Goal: Information Seeking & Learning: Check status

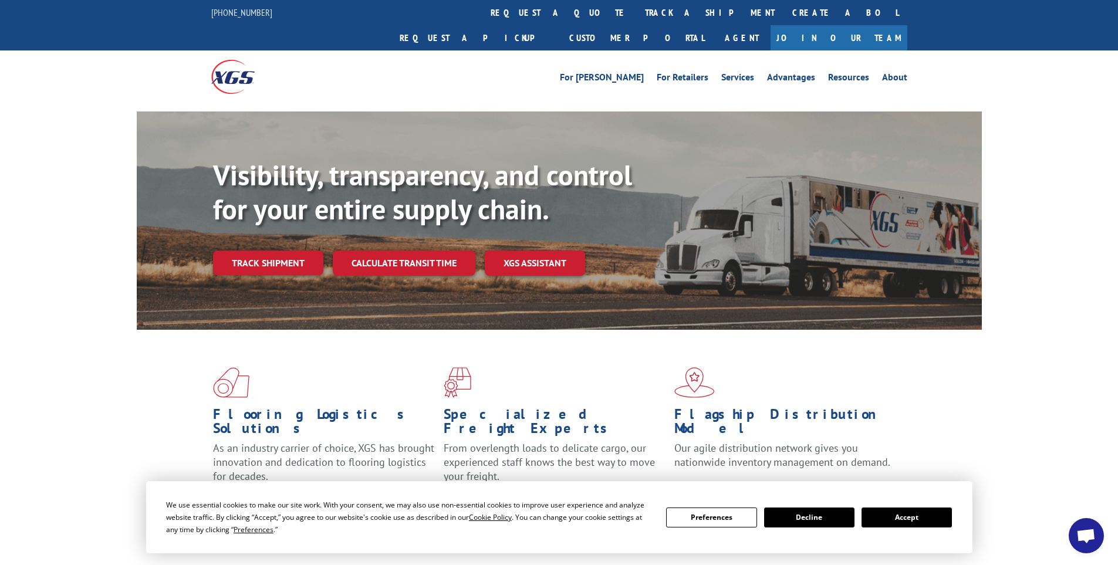
click at [923, 516] on button "Accept" at bounding box center [906, 518] width 90 height 20
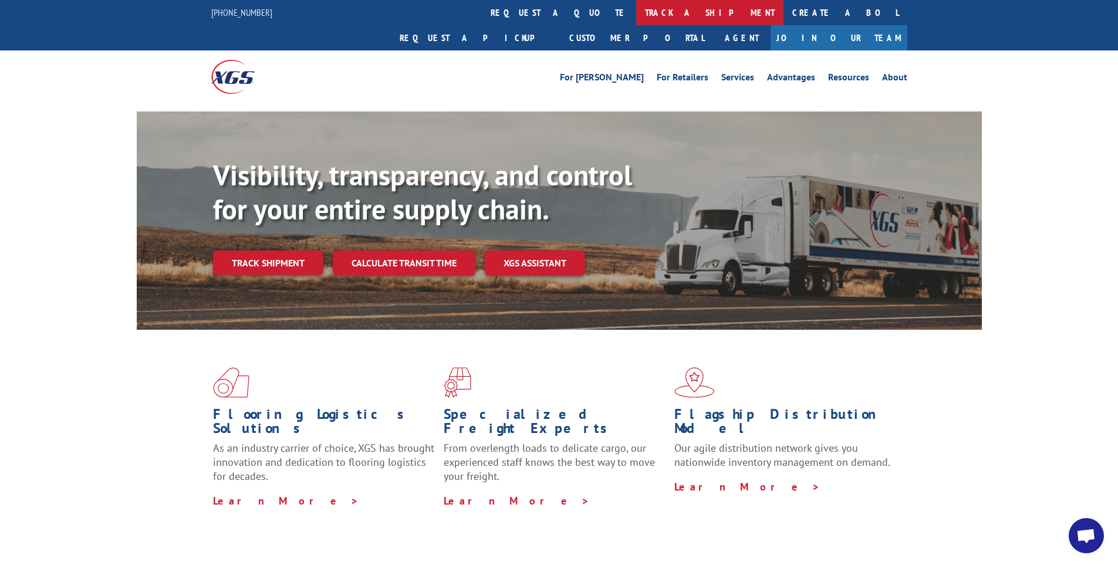
click at [636, 11] on link "track a shipment" at bounding box center [709, 12] width 147 height 25
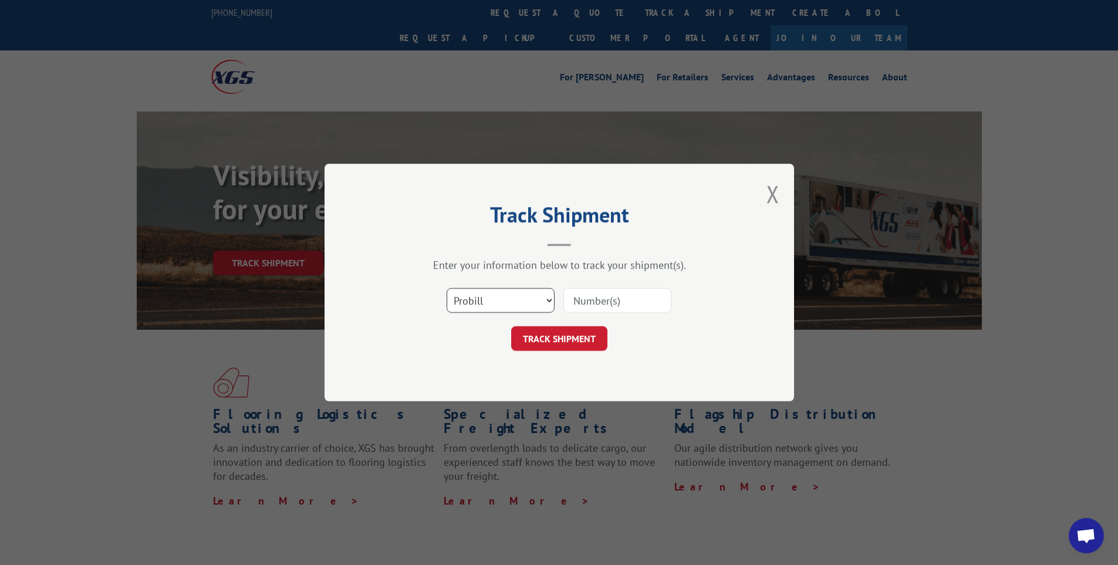
click at [497, 308] on select "Select category... Probill BOL PO" at bounding box center [500, 300] width 108 height 25
click at [446, 288] on select "Select category... Probill BOL PO" at bounding box center [500, 300] width 108 height 25
click at [631, 297] on input at bounding box center [617, 300] width 108 height 25
click at [505, 294] on select "Select category... Probill BOL PO" at bounding box center [500, 300] width 108 height 25
select select "po"
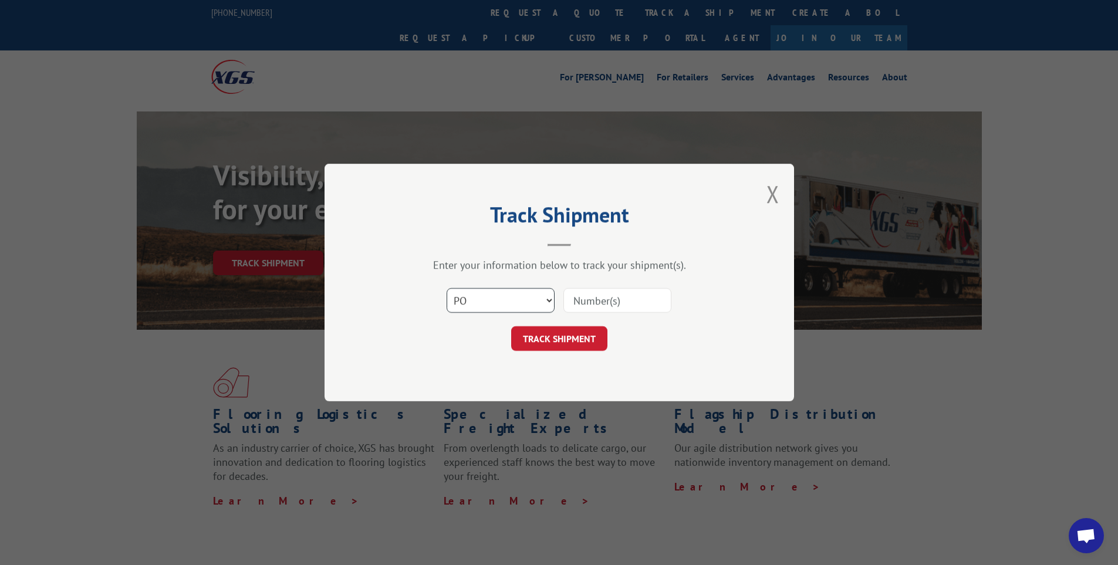
click at [446, 288] on select "Select category... Probill BOL PO" at bounding box center [500, 300] width 108 height 25
click at [626, 289] on input at bounding box center [617, 300] width 108 height 25
paste input "4511424"
type input "4511424"
click at [589, 332] on button "TRACK SHIPMENT" at bounding box center [559, 338] width 96 height 25
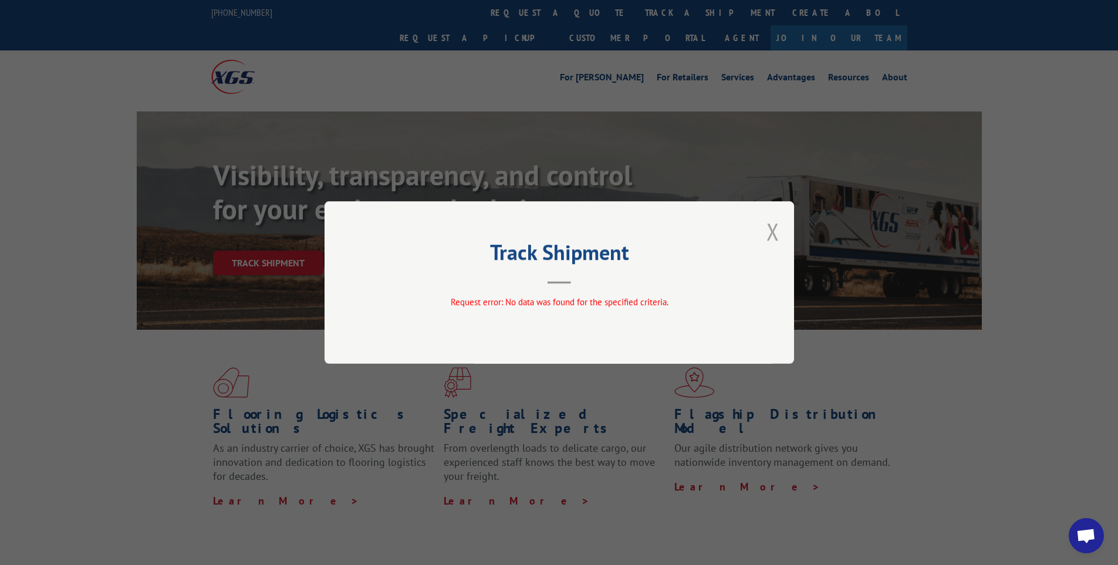
click at [773, 227] on button "Close modal" at bounding box center [772, 231] width 13 height 31
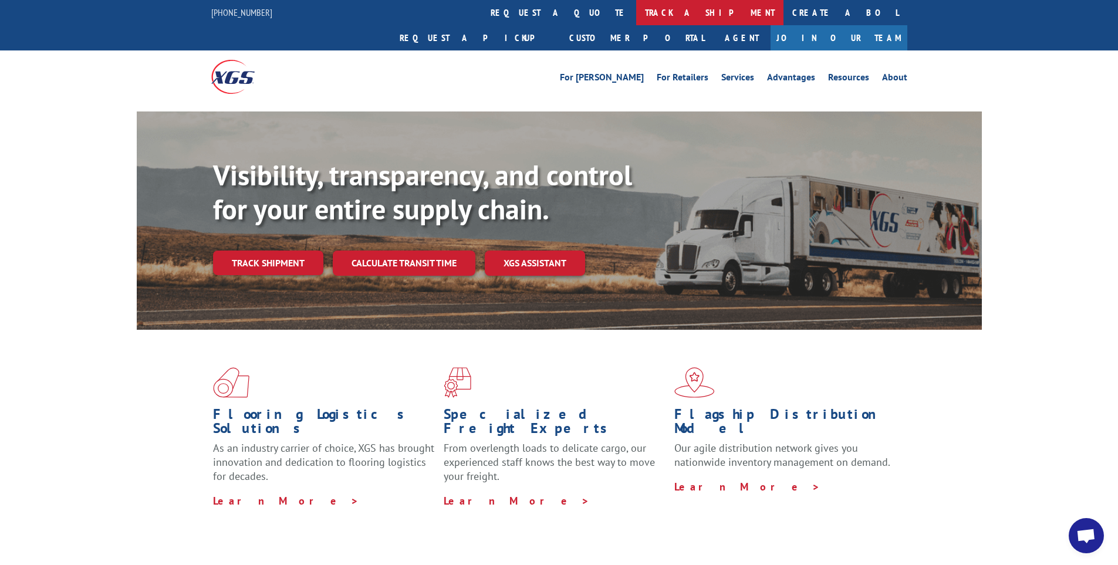
click at [636, 12] on link "track a shipment" at bounding box center [709, 12] width 147 height 25
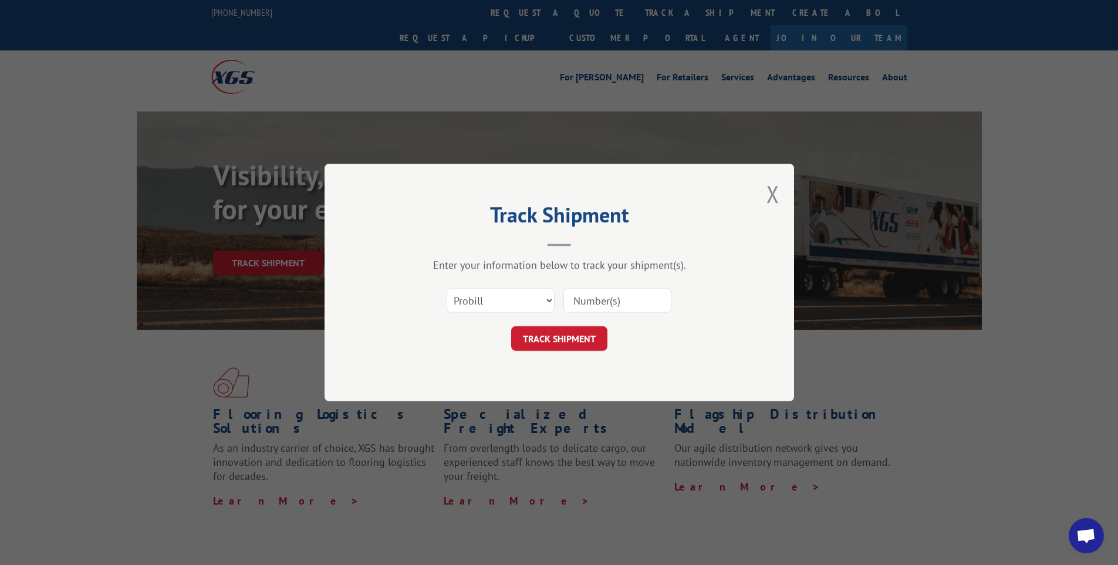
click at [582, 306] on input at bounding box center [617, 300] width 108 height 25
paste input "LTL1011150"
type input "LTL1011150"
click at [596, 350] on button "TRACK SHIPMENT" at bounding box center [559, 338] width 96 height 25
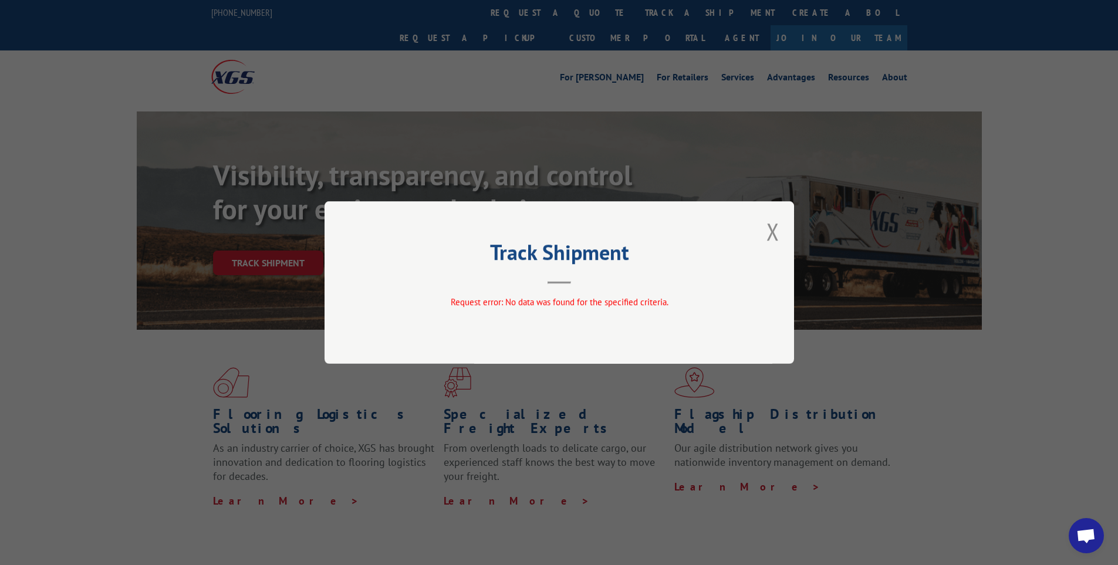
click at [772, 234] on button "Close modal" at bounding box center [772, 231] width 13 height 31
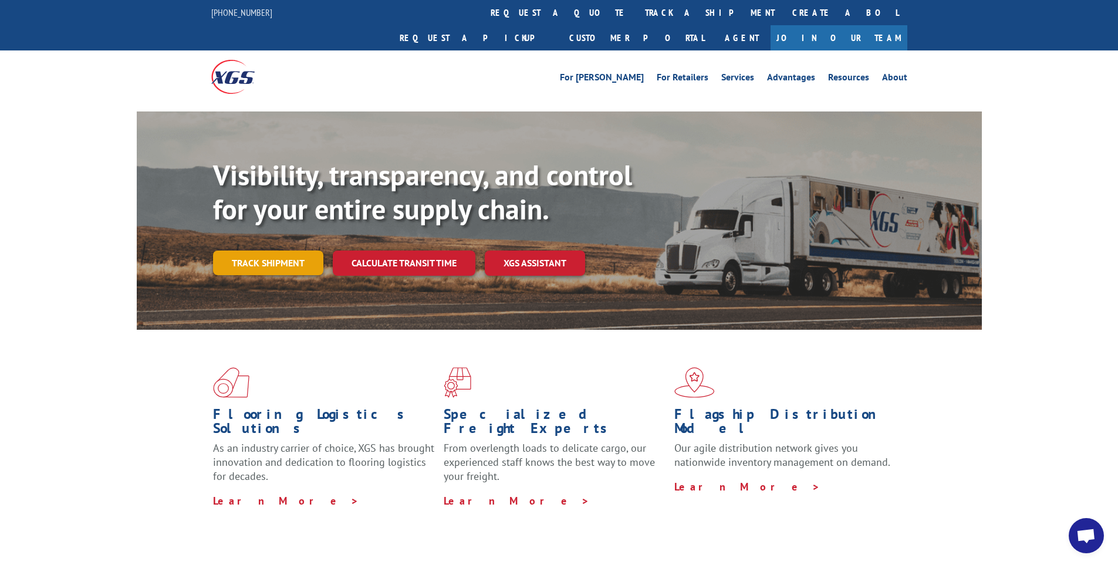
click at [286, 251] on link "Track shipment" at bounding box center [268, 263] width 110 height 25
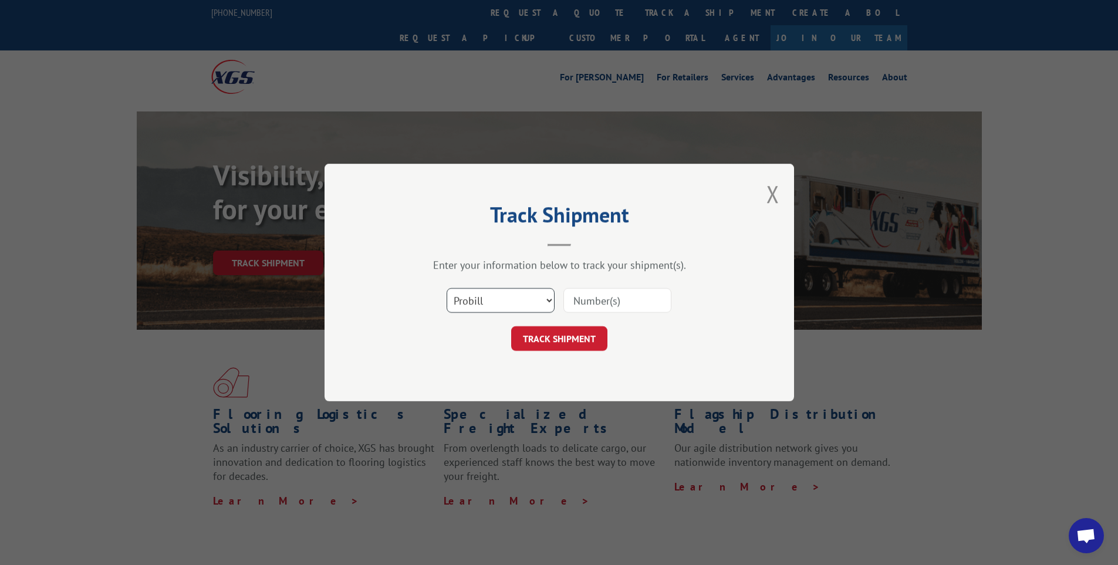
drag, startPoint x: 486, startPoint y: 305, endPoint x: 486, endPoint y: 297, distance: 7.6
click at [486, 305] on select "Select category... Probill BOL PO" at bounding box center [500, 300] width 108 height 25
select select "bol"
click at [446, 288] on select "Select category... Probill BOL PO" at bounding box center [500, 300] width 108 height 25
drag, startPoint x: 617, startPoint y: 281, endPoint x: 610, endPoint y: 295, distance: 15.7
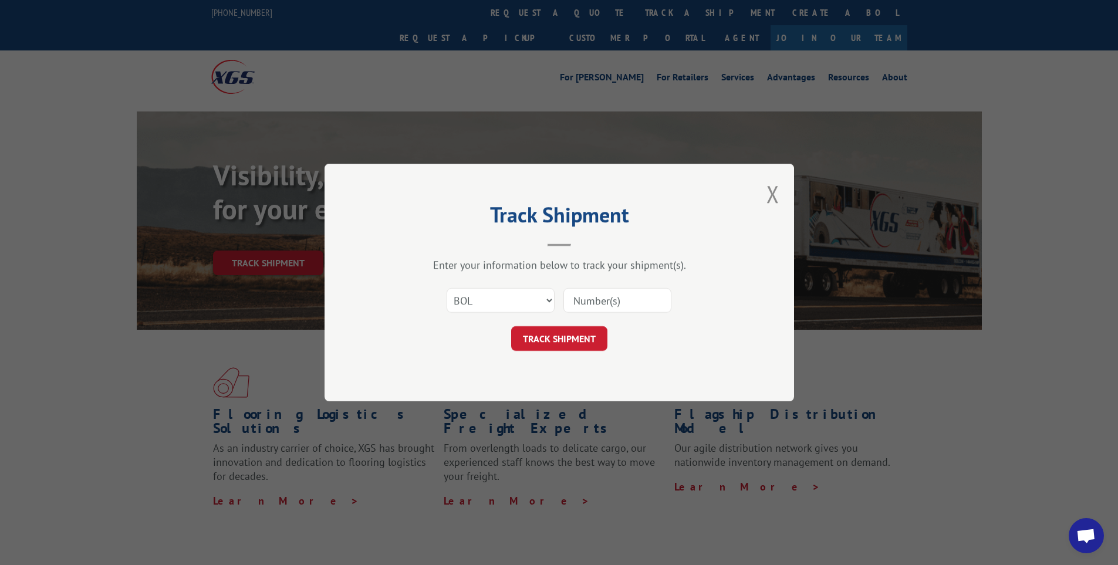
click at [610, 295] on div "Select category... Probill BOL PO" at bounding box center [559, 300] width 352 height 39
click at [610, 295] on input at bounding box center [617, 300] width 108 height 25
click at [610, 299] on input at bounding box center [617, 300] width 108 height 25
paste input "15339895"
type input "15339895"
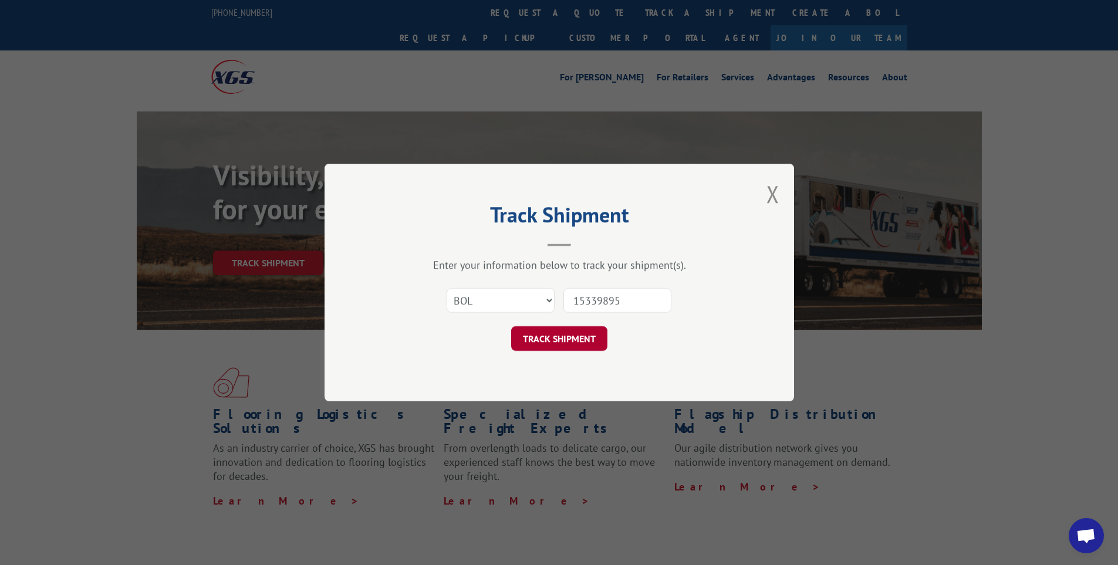
click at [596, 339] on button "TRACK SHIPMENT" at bounding box center [559, 338] width 96 height 25
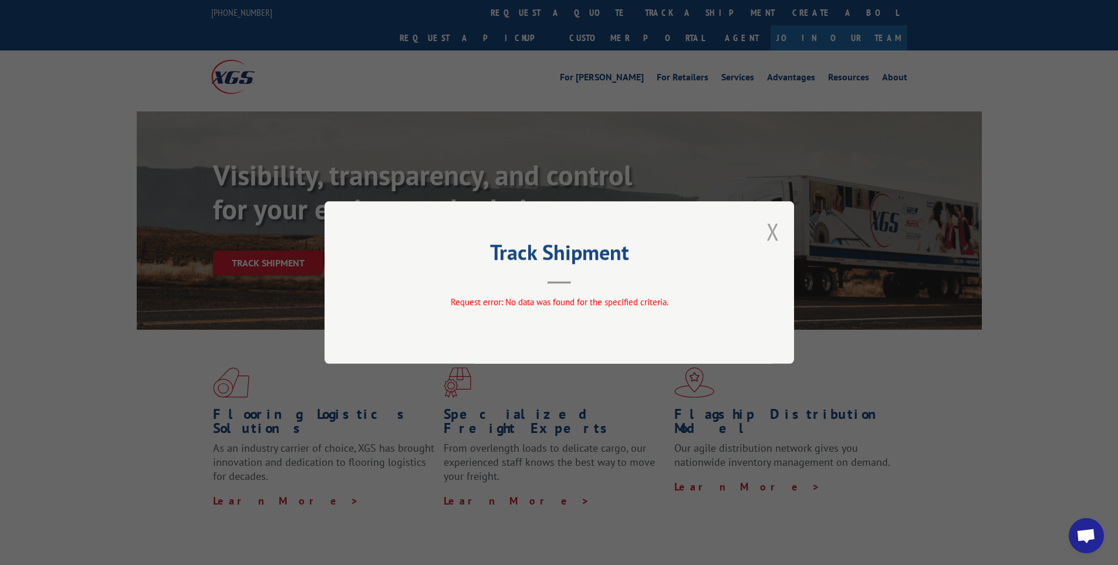
click at [770, 236] on button "Close modal" at bounding box center [772, 231] width 13 height 31
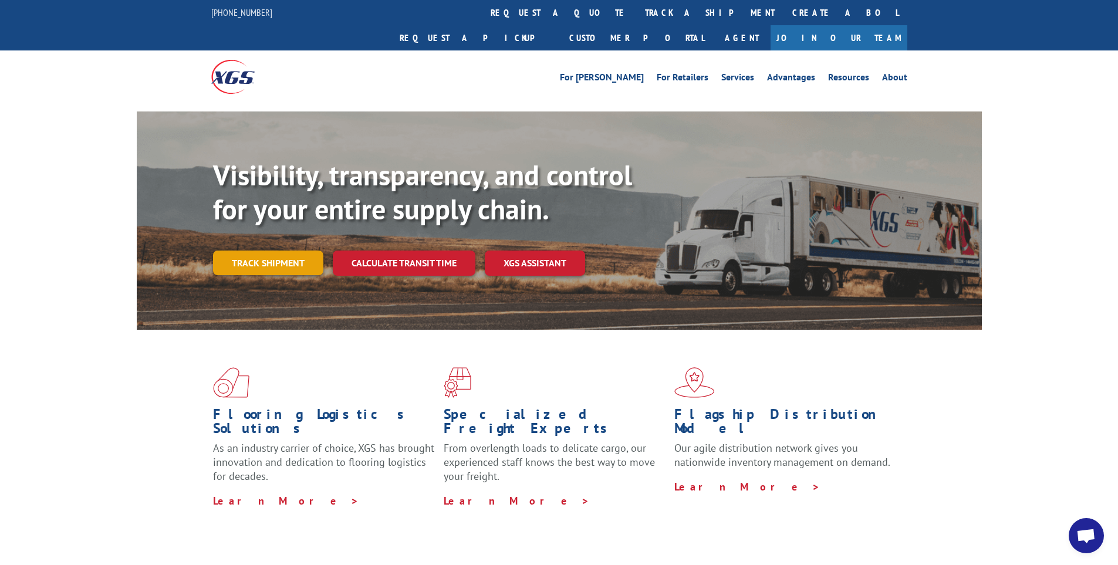
click at [310, 251] on link "Track shipment" at bounding box center [268, 263] width 110 height 25
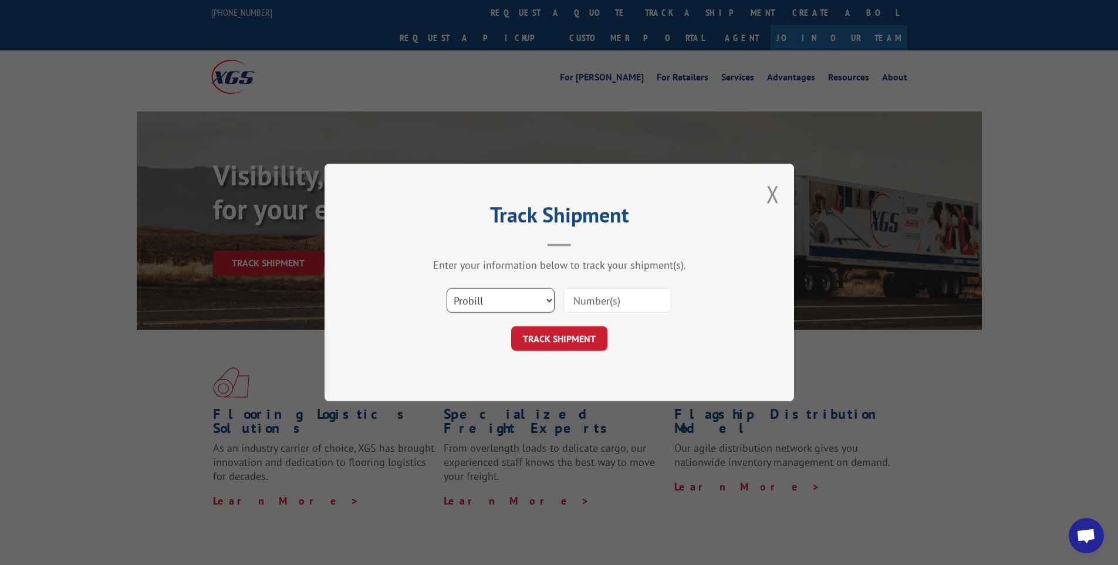
click at [485, 302] on select "Select category... Probill BOL PO" at bounding box center [500, 300] width 108 height 25
click at [446, 288] on select "Select category... Probill BOL PO" at bounding box center [500, 300] width 108 height 25
click at [596, 301] on input at bounding box center [617, 300] width 108 height 25
paste input "15339895"
type input "15339895"
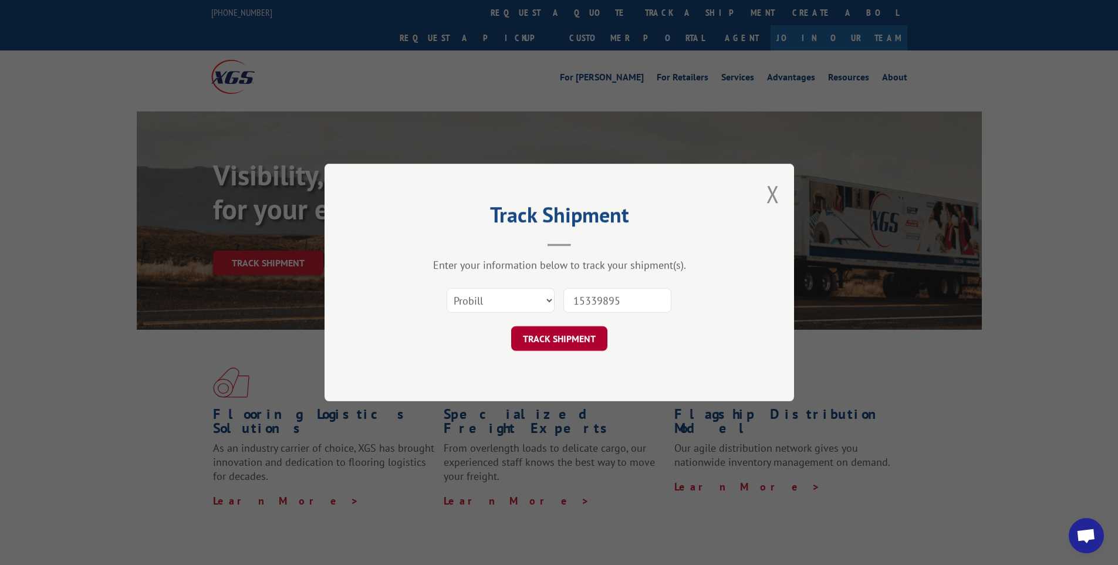
click at [587, 336] on button "TRACK SHIPMENT" at bounding box center [559, 338] width 96 height 25
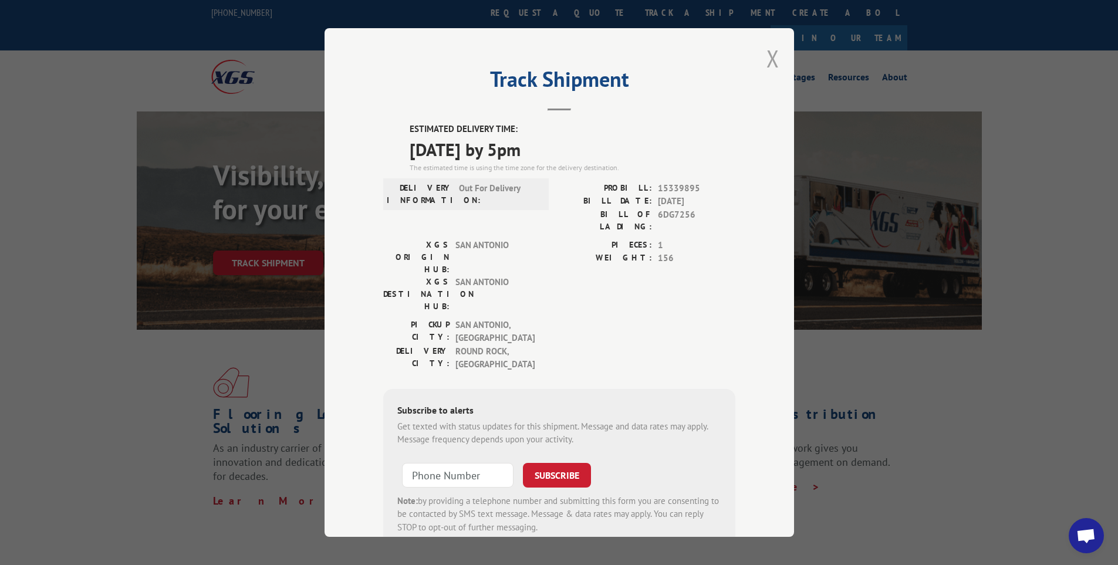
click at [770, 59] on button "Close modal" at bounding box center [772, 58] width 13 height 31
